Goal: Find specific page/section: Find specific page/section

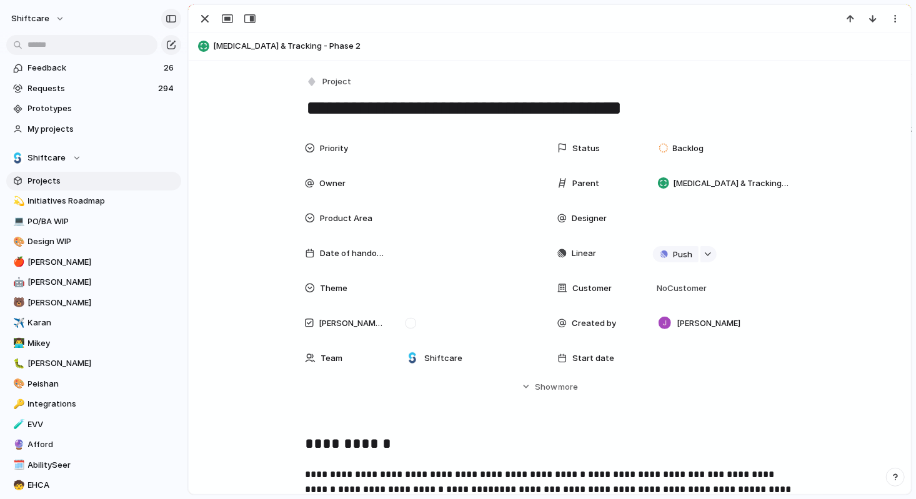
scroll to position [824, 0]
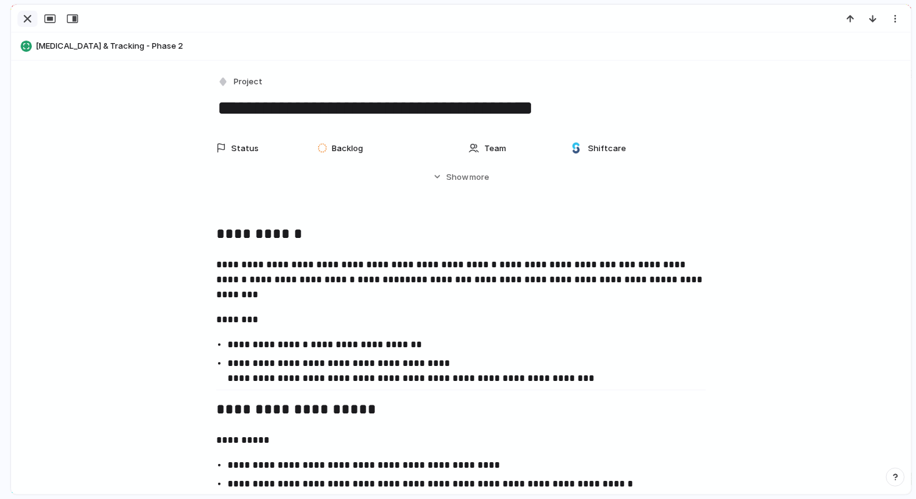
click at [23, 24] on div "button" at bounding box center [27, 18] width 15 height 15
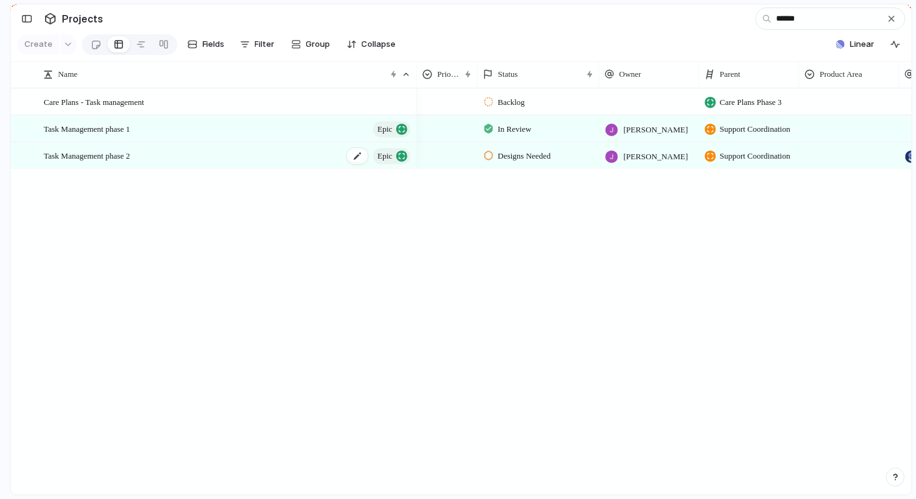
type input "******"
click at [154, 161] on div "Task Management phase 2 Epic" at bounding box center [228, 156] width 369 height 26
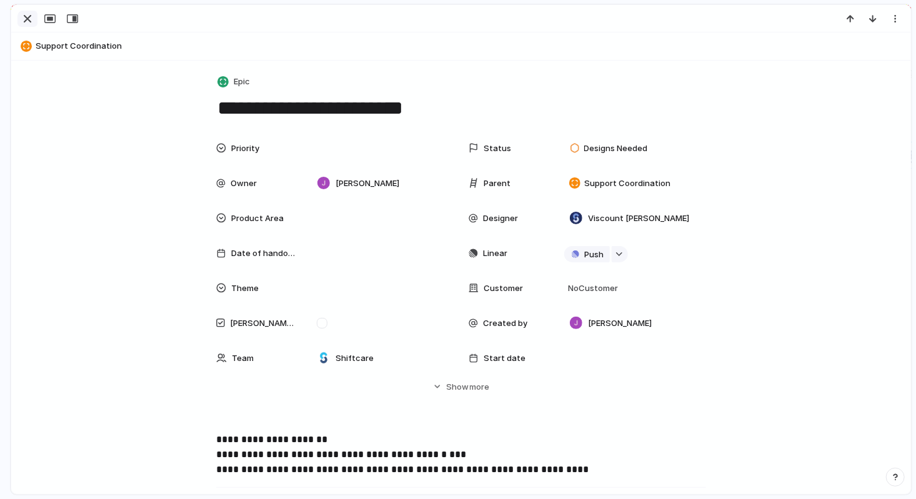
click at [30, 16] on div "button" at bounding box center [27, 18] width 15 height 15
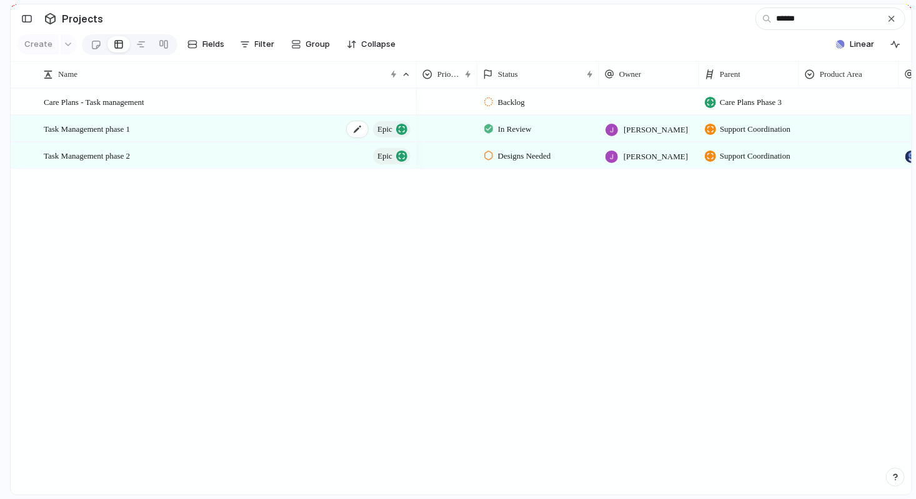
click at [168, 133] on div "Task Management phase 1 Epic" at bounding box center [228, 129] width 369 height 26
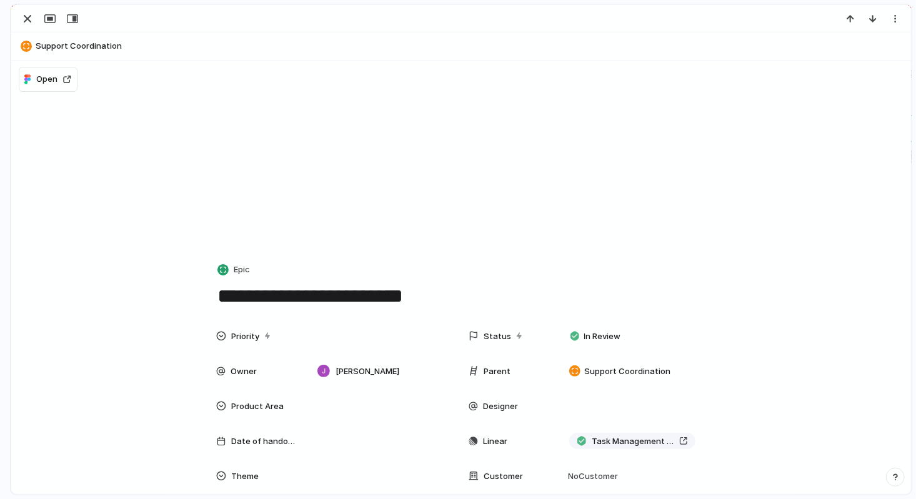
scroll to position [192, 0]
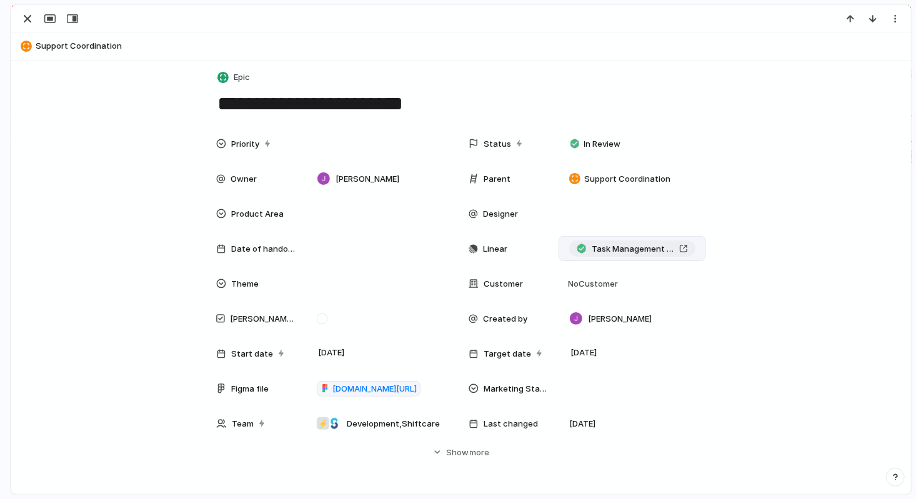
click at [687, 250] on div "Task Management phase 1" at bounding box center [632, 249] width 111 height 12
